Goal: Complete application form

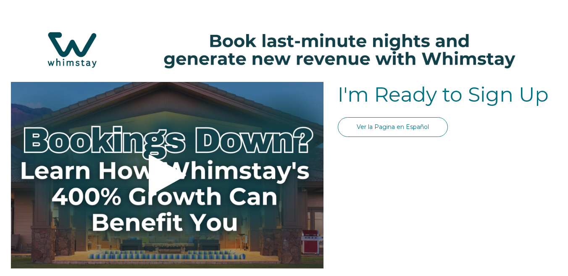
select select "US"
select select "Standard"
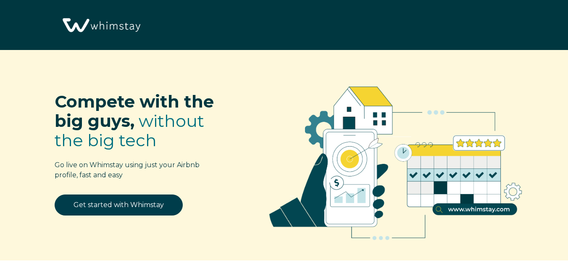
select select "US"
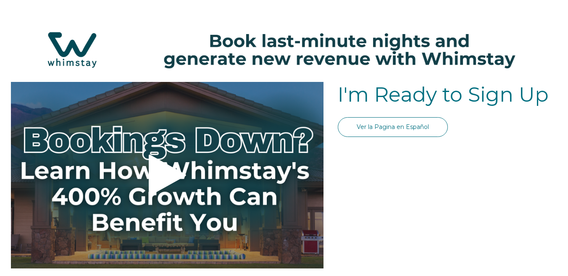
select select "US"
select select "Standard"
